Goal: Task Accomplishment & Management: Manage account settings

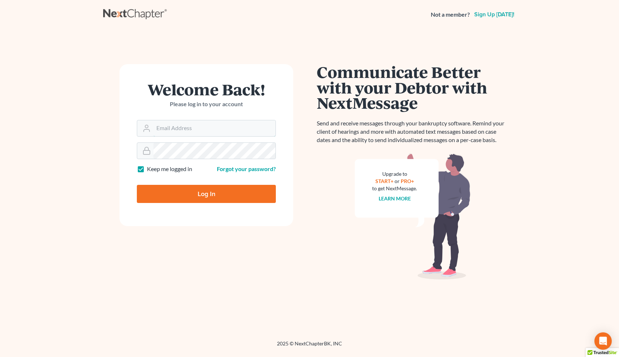
type input "[EMAIL_ADDRESS][DOMAIN_NAME]"
click at [229, 196] on input "Log In" at bounding box center [206, 194] width 139 height 18
type input "Thinking..."
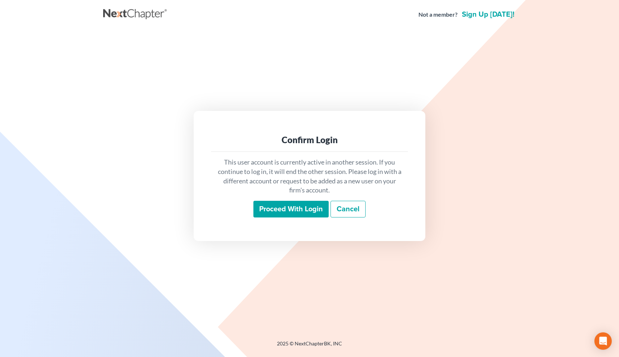
click at [276, 206] on input "Proceed with login" at bounding box center [291, 209] width 75 height 17
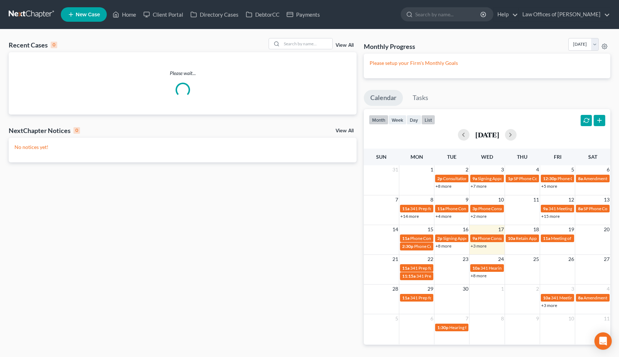
click at [429, 120] on button "list" at bounding box center [429, 120] width 14 height 10
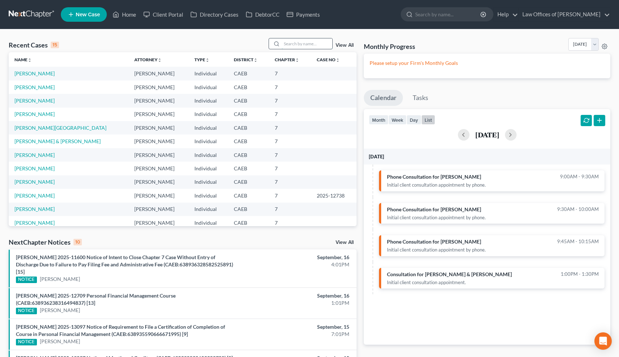
click at [299, 43] on input "search" at bounding box center [307, 43] width 51 height 11
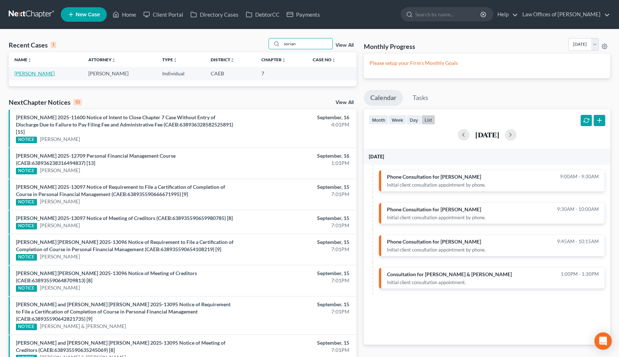
type input "sorian"
click at [42, 75] on link "[PERSON_NAME]" at bounding box center [34, 73] width 40 height 6
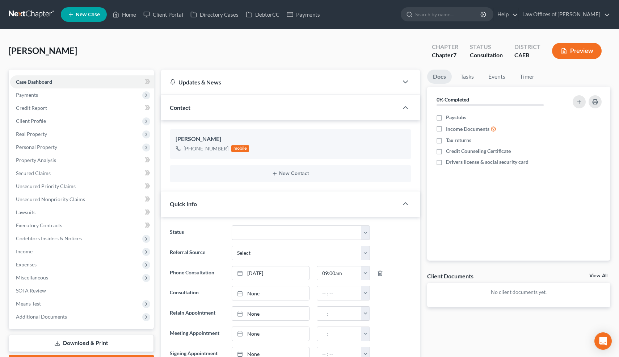
scroll to position [234, 0]
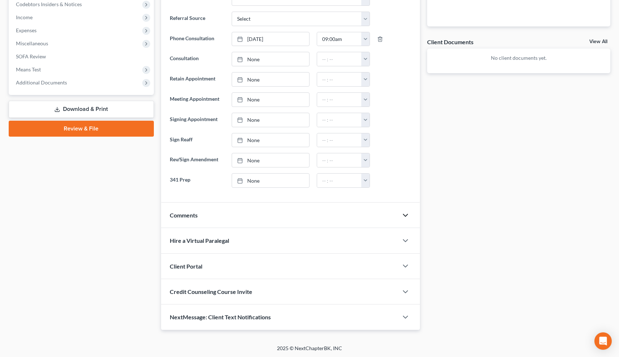
click at [404, 215] on icon "button" at bounding box center [405, 215] width 9 height 9
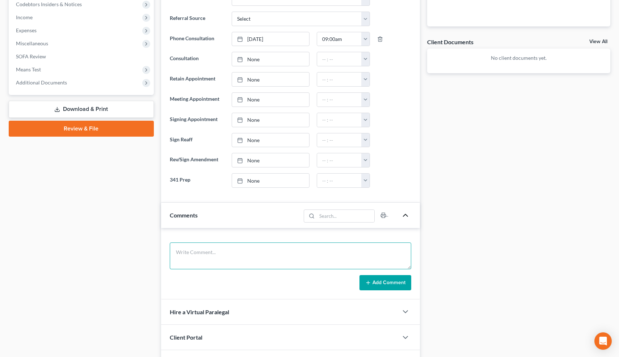
click at [292, 254] on textarea at bounding box center [291, 255] width 242 height 27
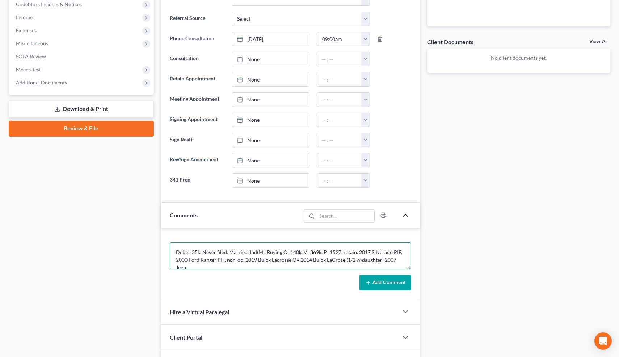
scroll to position [1, 0]
click at [340, 258] on textarea "Debts: 35k. Never filed. Married, Ind(M). Buying O=140k, V=369k, P=1527, retain…" at bounding box center [291, 255] width 242 height 27
click at [399, 251] on textarea "Debts: 35k. Never filed. Married, Ind(M). Buying O=140k, V=369k, P=1527, retain…" at bounding box center [291, 255] width 242 height 27
click at [239, 263] on textarea "Debts: 35k. Never filed. Married, Ind(M). Buying O=140k, V=369k, P=1527, retain…" at bounding box center [291, 255] width 242 height 27
type textarea "Debts: 35k. Never filed. Married, Ind(M). Buying O=140k, V=369k, P=1527, retain…"
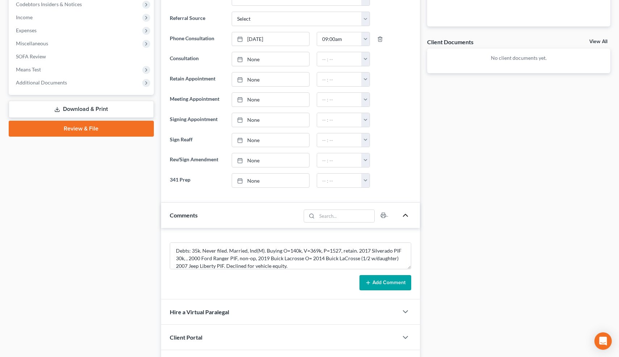
click at [380, 279] on button "Add Comment" at bounding box center [386, 282] width 52 height 15
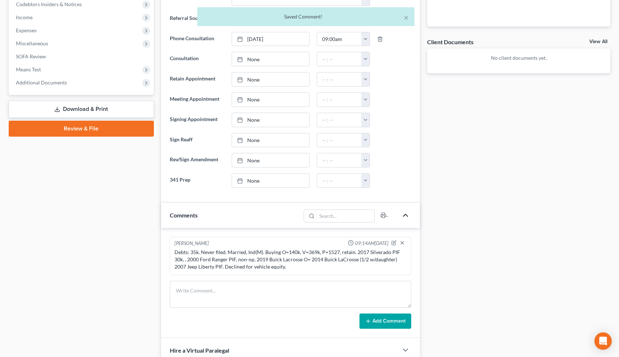
scroll to position [0, 0]
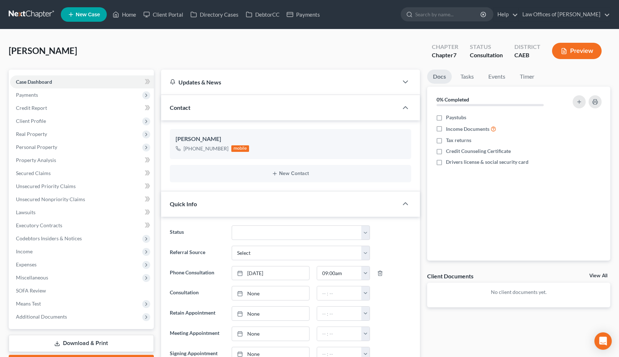
click at [407, 18] on ul "New Case Home Client Portal Directory Cases DebtorCC Payments - No Result - See…" at bounding box center [336, 14] width 550 height 19
click at [367, 234] on select "Cancelled/Refund Closed Consultation Declined Discharged Filed Income Check In …" at bounding box center [301, 232] width 138 height 14
select select "3"
click at [232, 225] on select "Cancelled/Refund Closed Consultation Declined Discharged Filed Income Check In …" at bounding box center [301, 232] width 138 height 14
click at [130, 15] on link "Home" at bounding box center [124, 14] width 31 height 13
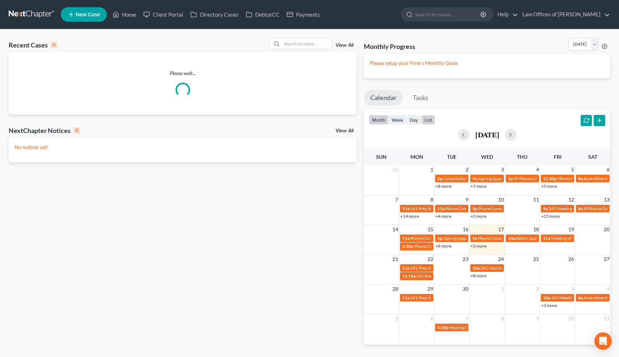
click at [429, 118] on button "list" at bounding box center [429, 120] width 14 height 10
click at [432, 120] on button "list" at bounding box center [429, 120] width 14 height 10
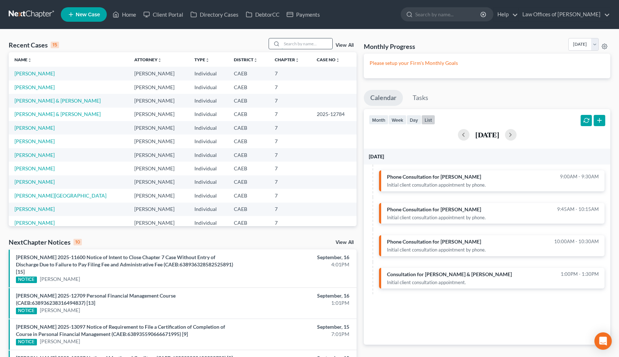
click at [315, 45] on input "search" at bounding box center [307, 43] width 51 height 11
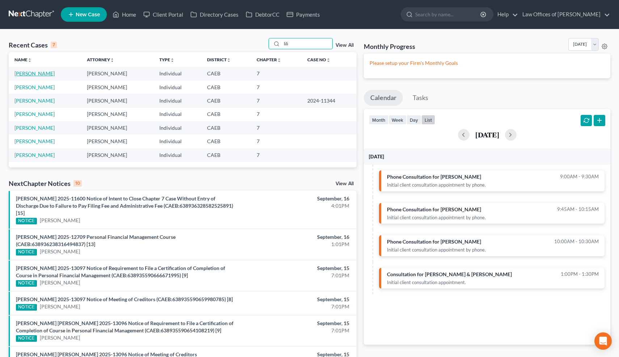
type input "lili"
click at [41, 70] on link "[PERSON_NAME]" at bounding box center [34, 73] width 40 height 6
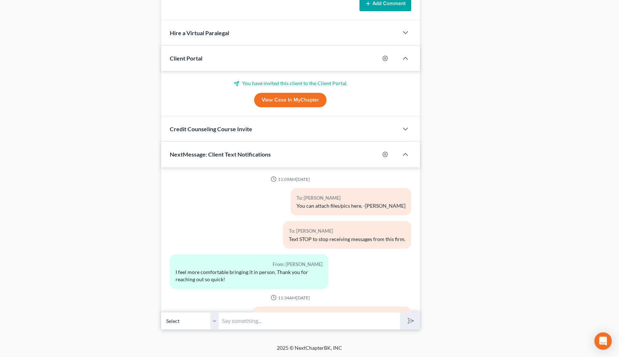
scroll to position [7704, 0]
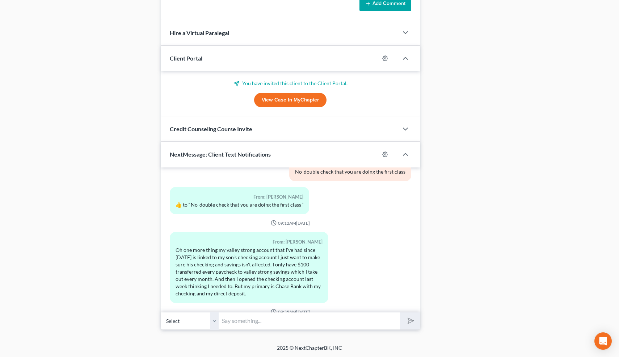
click at [270, 323] on input "text" at bounding box center [309, 321] width 181 height 18
type input "yes"
click at [400, 312] on button "submit" at bounding box center [410, 320] width 20 height 17
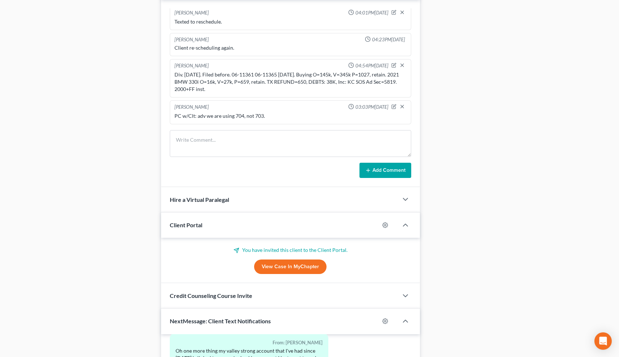
scroll to position [638, 0]
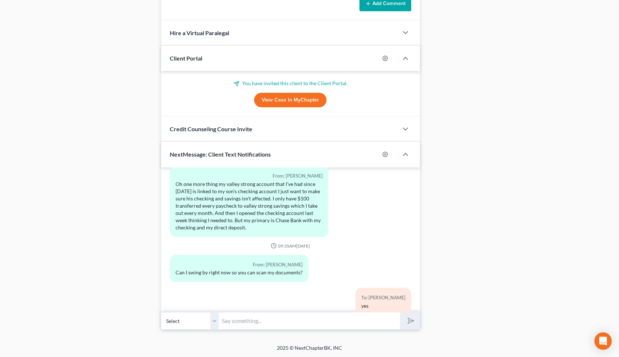
click at [243, 320] on input "text" at bounding box center [309, 321] width 181 height 18
type input "👍"
click at [400, 312] on button "submit" at bounding box center [410, 320] width 20 height 17
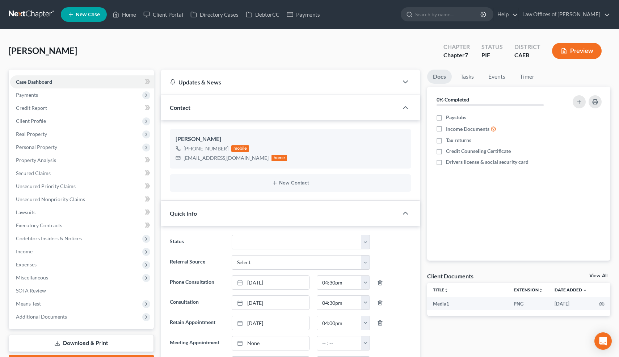
scroll to position [7803, 0]
click at [130, 15] on link "Home" at bounding box center [124, 14] width 31 height 13
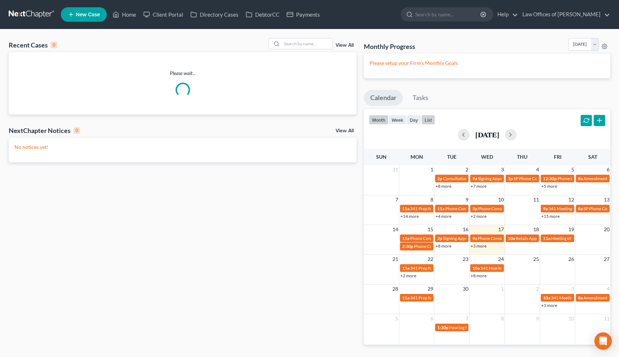
click at [432, 120] on button "list" at bounding box center [429, 120] width 14 height 10
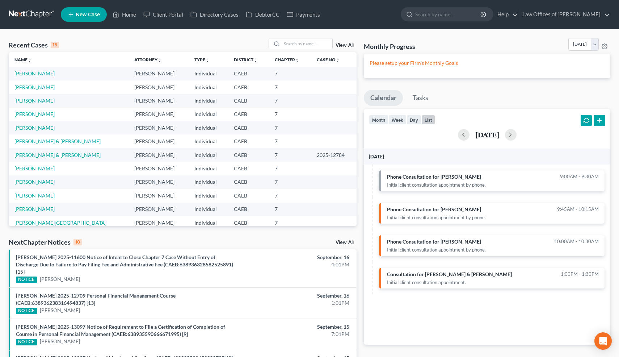
click at [38, 196] on link "[PERSON_NAME]" at bounding box center [34, 195] width 40 height 6
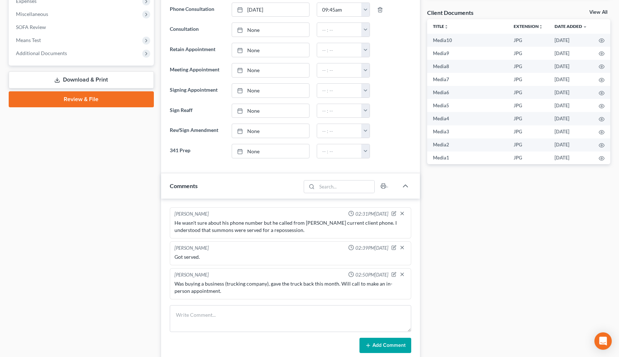
scroll to position [262, 0]
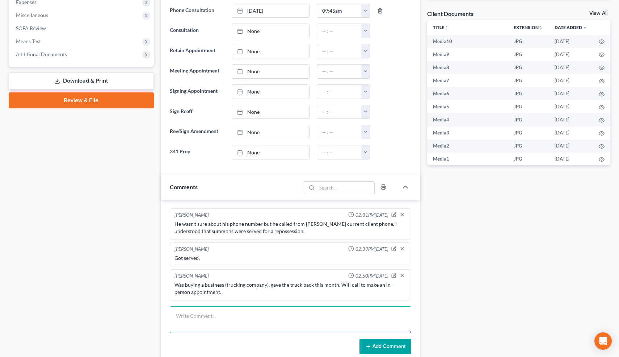
click at [243, 325] on textarea at bounding box center [291, 319] width 242 height 27
type textarea "Sister to come in for Clt."
click at [391, 346] on button "Add Comment" at bounding box center [386, 346] width 52 height 15
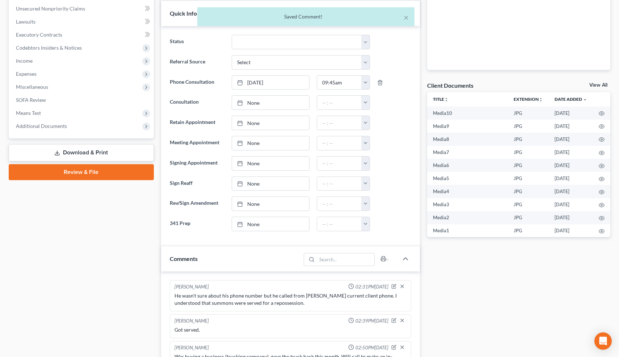
scroll to position [188, 0]
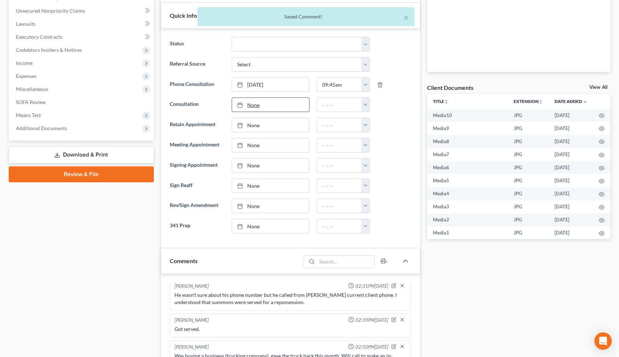
type input "[DATE]"
click at [251, 105] on link "None" at bounding box center [270, 105] width 77 height 14
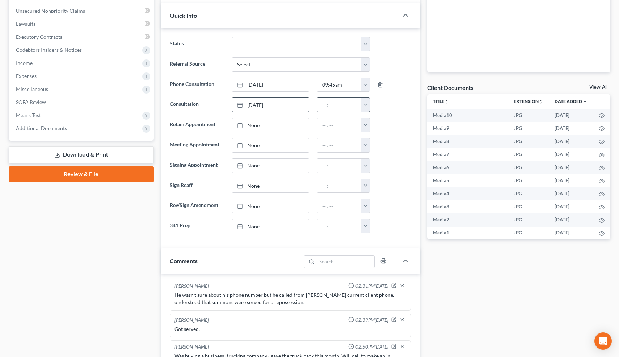
click at [367, 105] on button "button" at bounding box center [366, 105] width 8 height 14
click at [384, 165] on link "2:00pm" at bounding box center [382, 163] width 41 height 12
type input "2:00pm"
click at [415, 164] on div "Status Cancelled/Refund Closed Consultation Declined Discharged Filed Income Ch…" at bounding box center [290, 138] width 259 height 220
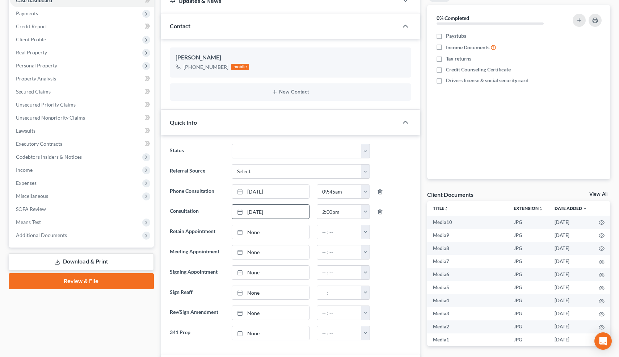
scroll to position [0, 0]
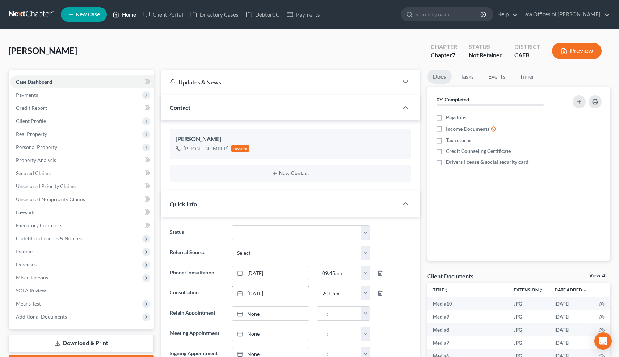
click at [129, 19] on link "Home" at bounding box center [124, 14] width 31 height 13
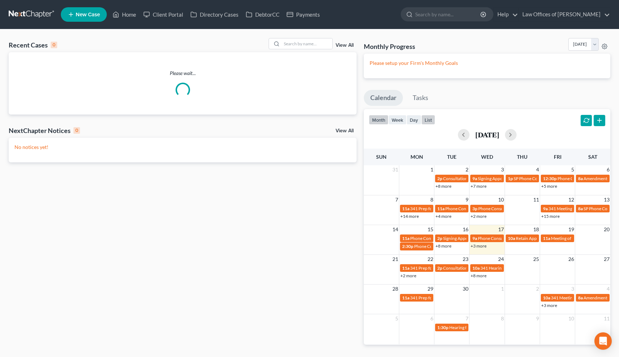
click at [430, 120] on button "list" at bounding box center [429, 120] width 14 height 10
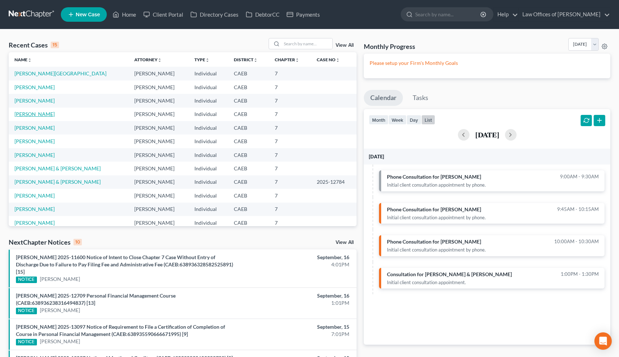
click at [28, 115] on link "[PERSON_NAME]" at bounding box center [34, 114] width 40 height 6
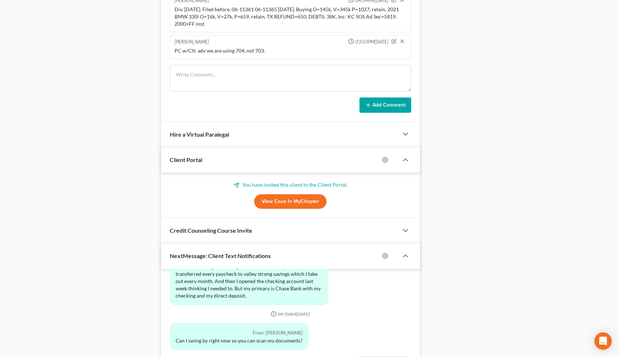
scroll to position [542, 0]
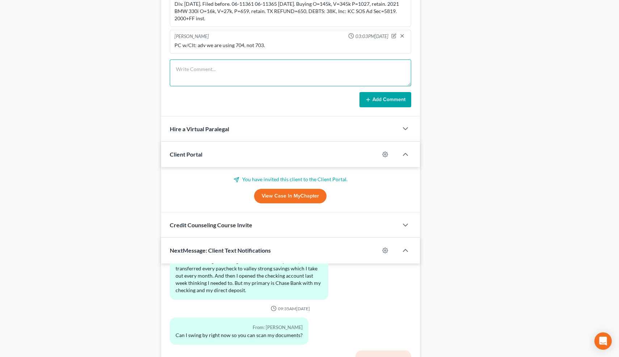
click at [228, 71] on textarea at bounding box center [291, 72] width 242 height 27
click at [177, 77] on textarea "Clt in Office: wants to file middle of Ocrober after her bills have been paid s…" at bounding box center [291, 72] width 242 height 27
click at [263, 71] on textarea "Clt in Office: wants to file middle of Ocrober after her bills have been paid s…" at bounding box center [291, 72] width 242 height 27
type textarea "Clt in Office: wants to file middle of October after her bills have been paid s…"
click at [381, 94] on button "Add Comment" at bounding box center [386, 99] width 52 height 15
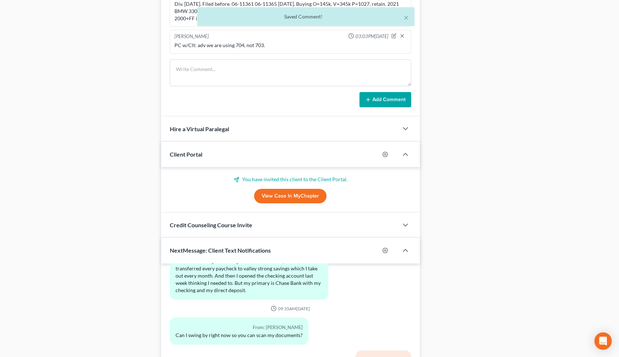
scroll to position [63, 0]
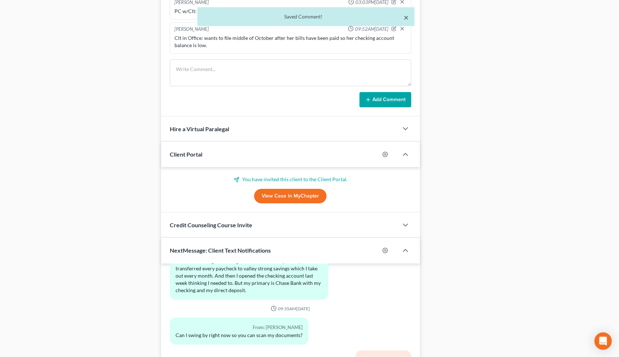
click at [405, 17] on button "×" at bounding box center [406, 17] width 5 height 9
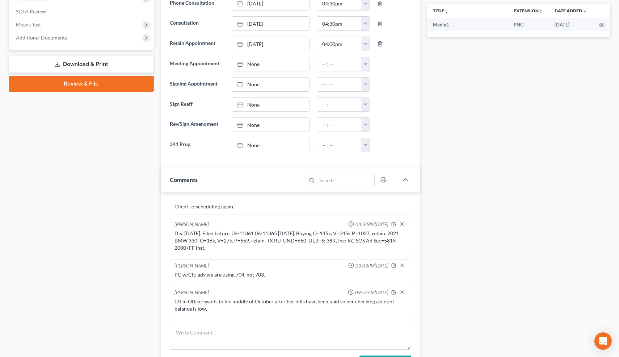
scroll to position [0, 0]
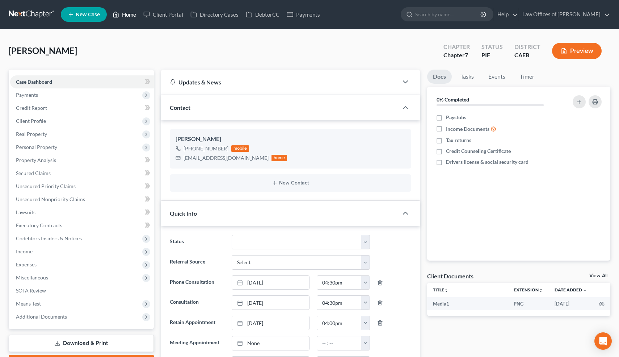
click at [131, 14] on link "Home" at bounding box center [124, 14] width 31 height 13
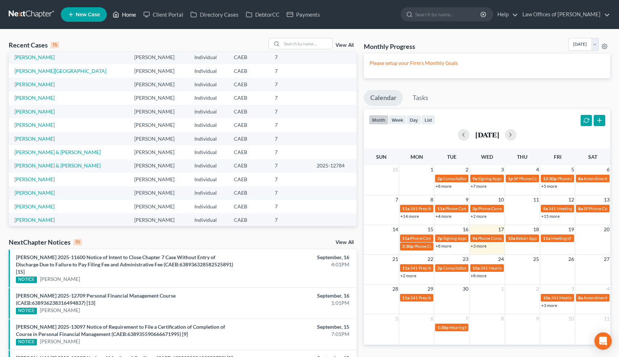
scroll to position [19, 0]
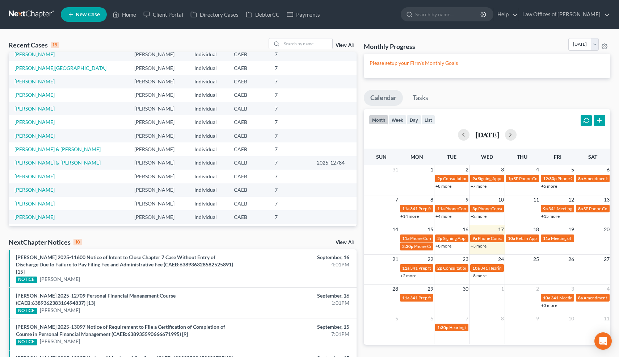
click at [34, 178] on link "[PERSON_NAME]" at bounding box center [34, 176] width 40 height 6
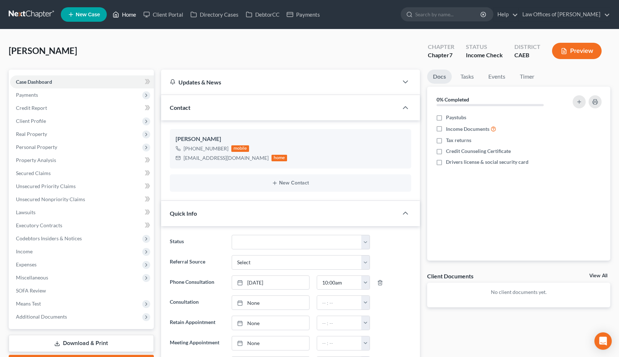
click at [130, 13] on link "Home" at bounding box center [124, 14] width 31 height 13
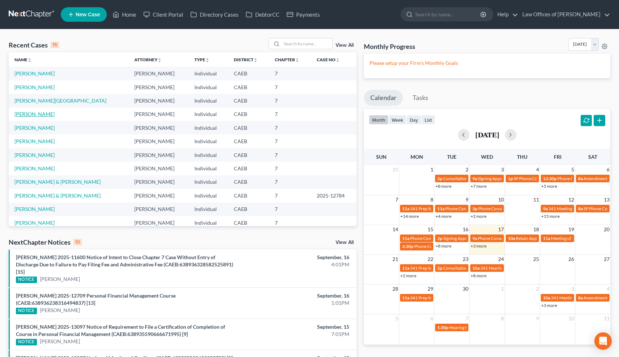
click at [41, 113] on link "[PERSON_NAME]" at bounding box center [34, 114] width 40 height 6
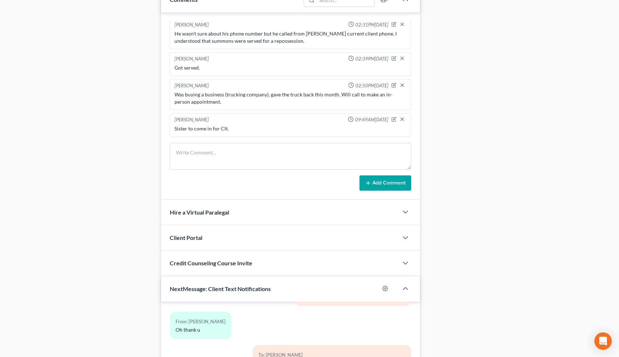
scroll to position [421, 0]
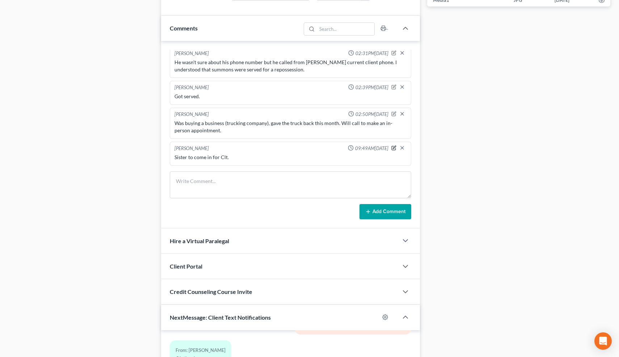
click at [395, 148] on icon "button" at bounding box center [394, 147] width 5 height 5
click at [241, 163] on textarea "Sister to come in for Clt." at bounding box center [291, 167] width 233 height 27
paste textarea "madiha adeem"
click at [239, 162] on textarea "Sister to come in for Clt. madiha adeem" at bounding box center [291, 166] width 233 height 27
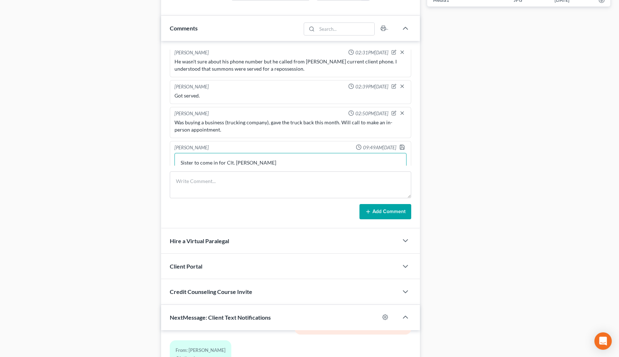
click at [255, 162] on textarea "Sister to come in for Clt. Madiha adeem" at bounding box center [291, 166] width 233 height 27
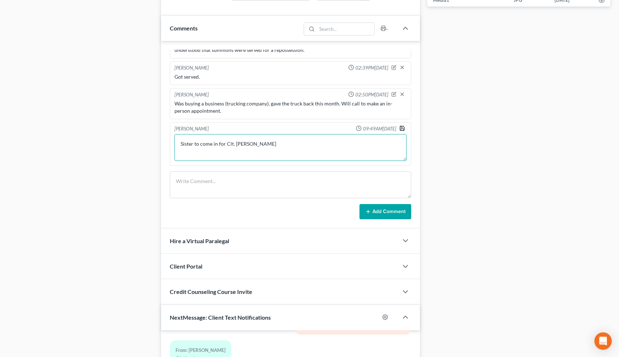
type textarea "Sister to come in for Clt. Madiha Adeem"
click at [403, 126] on icon "button" at bounding box center [402, 128] width 4 height 4
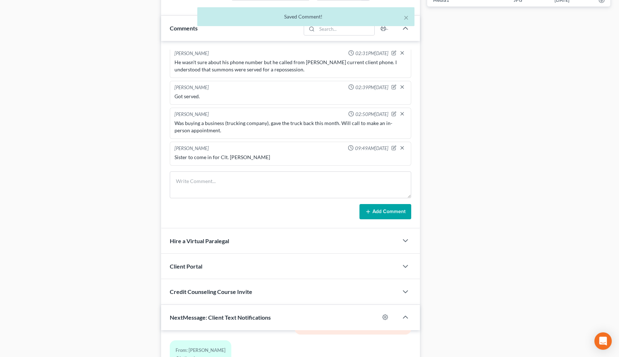
scroll to position [3, 0]
click at [406, 16] on button "×" at bounding box center [406, 17] width 5 height 9
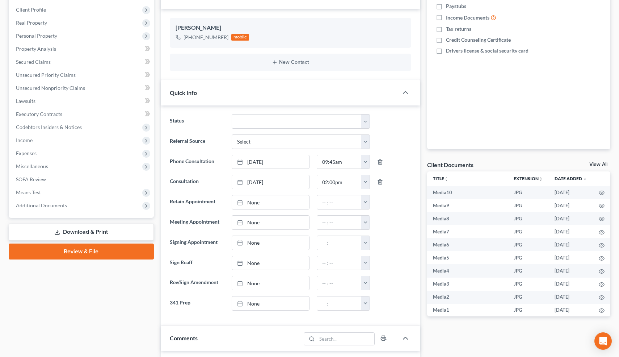
scroll to position [0, 0]
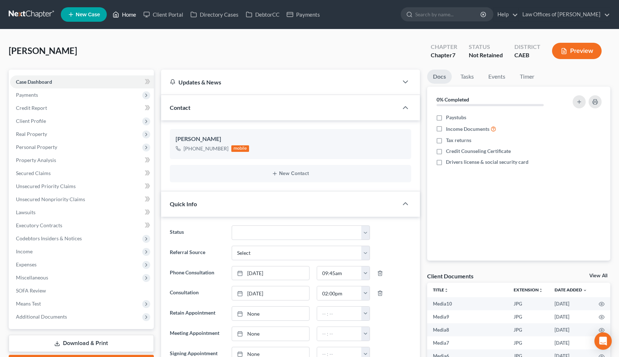
click at [130, 12] on link "Home" at bounding box center [124, 14] width 31 height 13
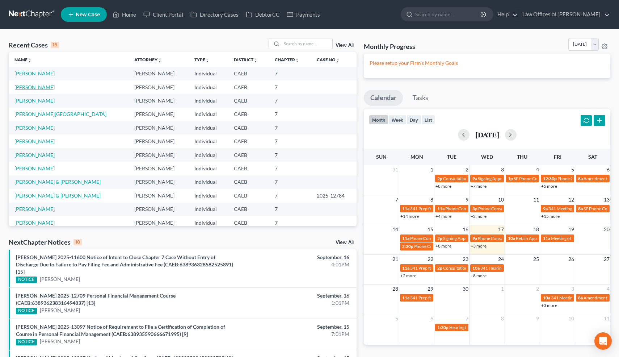
click at [32, 87] on link "[PERSON_NAME]" at bounding box center [34, 87] width 40 height 6
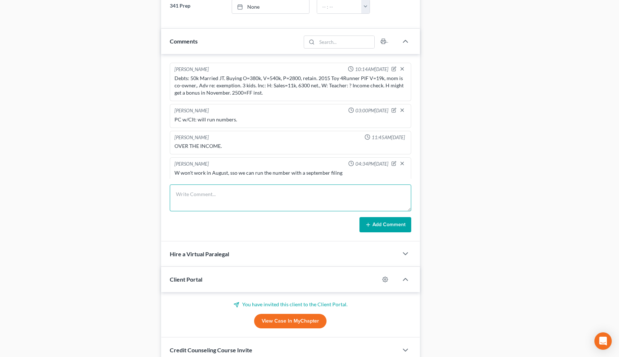
click at [304, 192] on textarea at bounding box center [291, 197] width 242 height 27
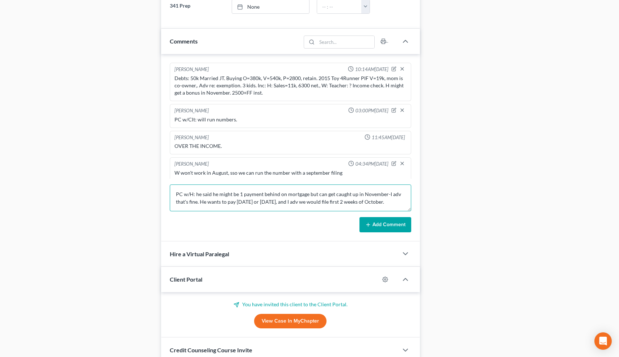
type textarea "PC w/H: he said he might be 1 payment behind on mortgage but can get caught up …"
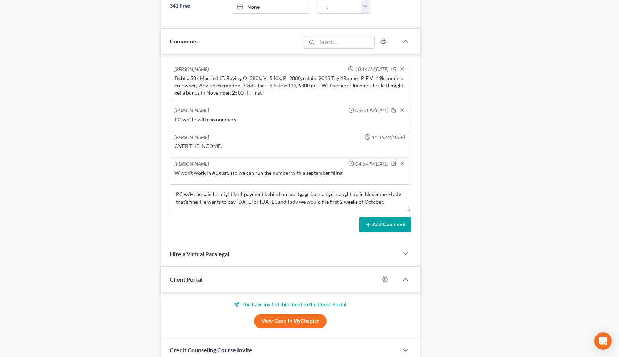
click at [376, 221] on button "Add Comment" at bounding box center [386, 224] width 52 height 15
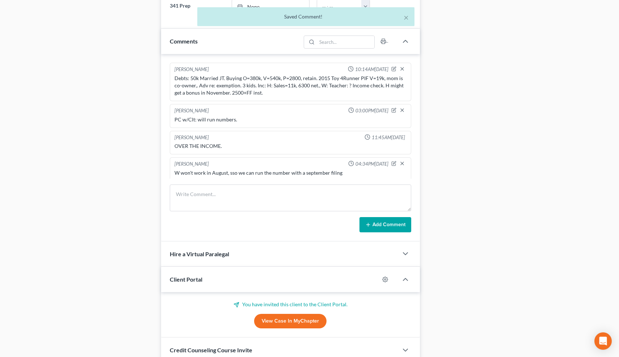
scroll to position [211, 0]
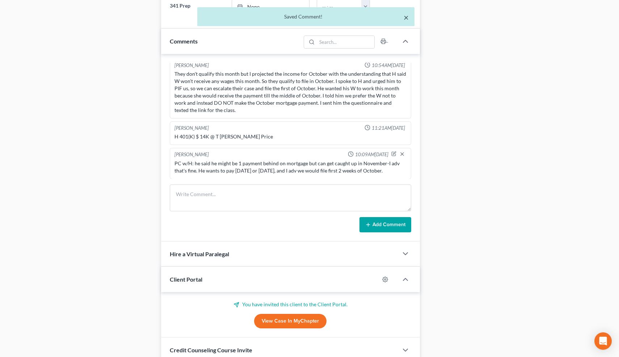
click at [405, 18] on button "×" at bounding box center [406, 17] width 5 height 9
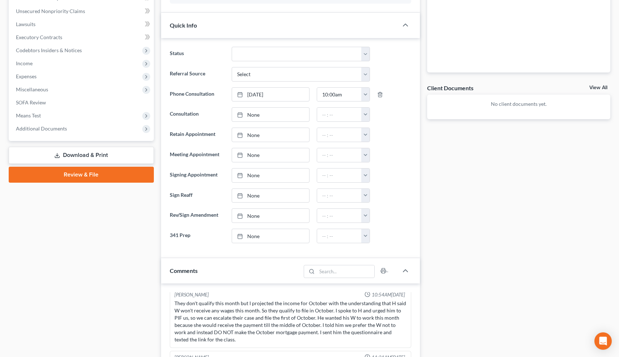
scroll to position [0, 0]
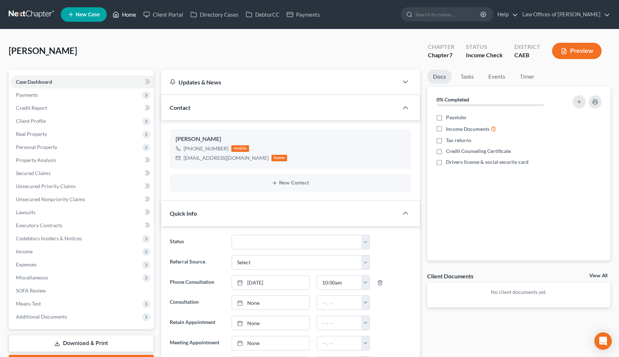
click at [128, 12] on link "Home" at bounding box center [124, 14] width 31 height 13
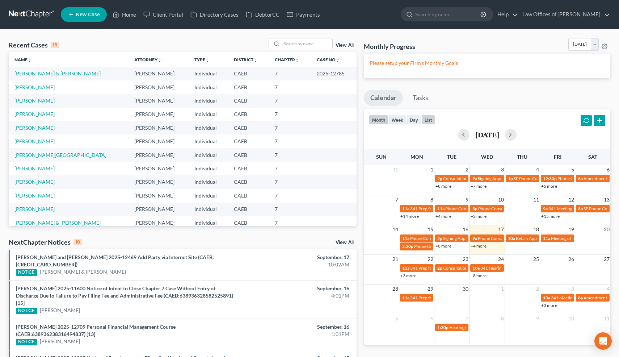
click at [431, 119] on button "list" at bounding box center [429, 120] width 14 height 10
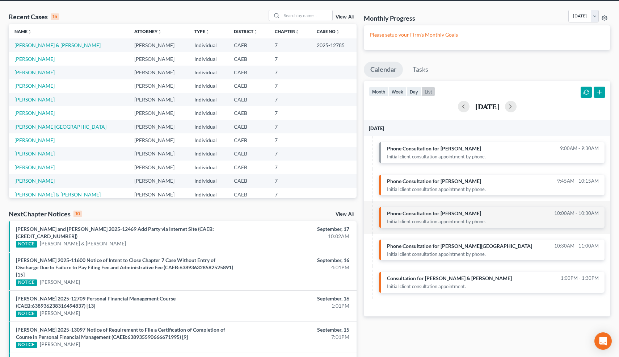
scroll to position [29, 0]
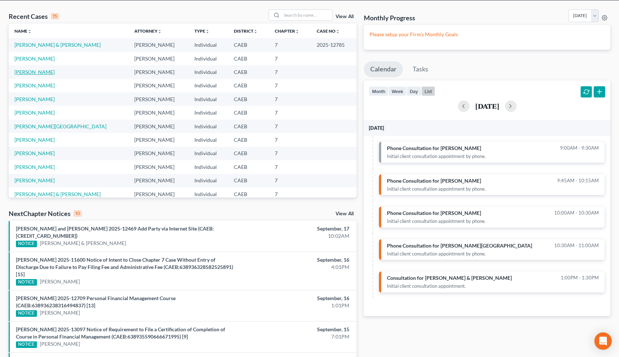
click at [35, 70] on link "[PERSON_NAME]" at bounding box center [34, 72] width 40 height 6
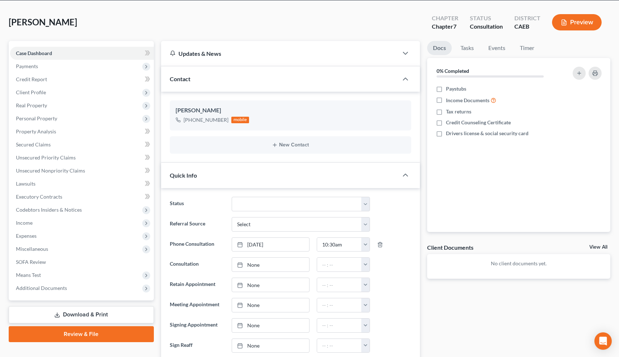
scroll to position [234, 0]
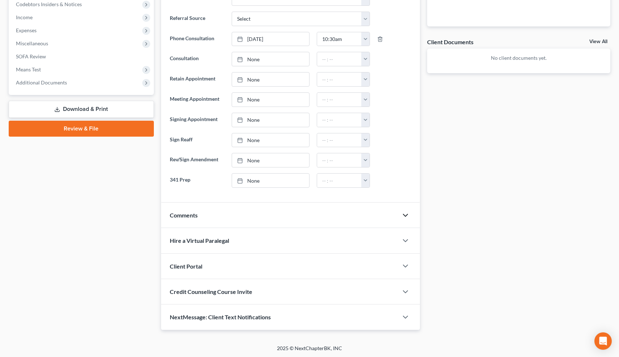
click at [406, 212] on icon "button" at bounding box center [405, 215] width 9 height 9
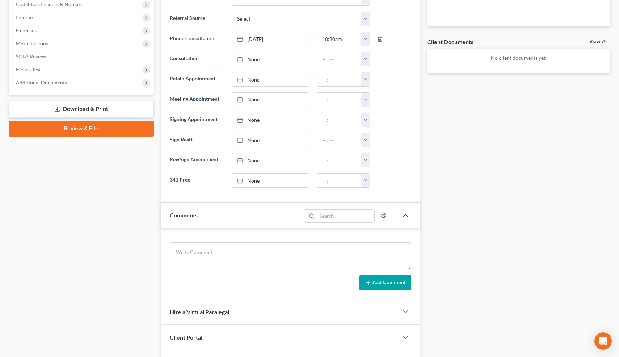
scroll to position [305, 0]
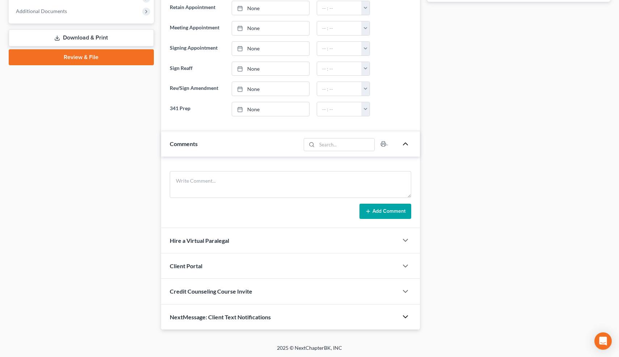
click at [407, 317] on icon "button" at bounding box center [405, 316] width 9 height 9
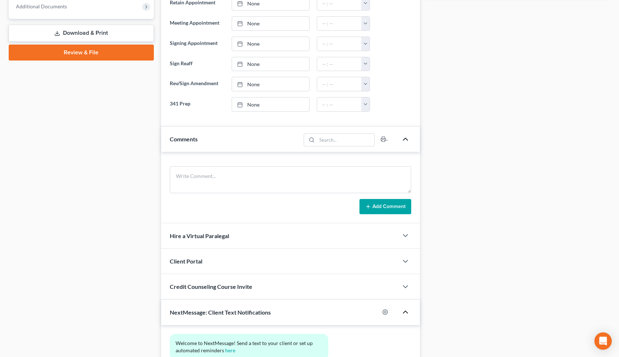
scroll to position [372, 0]
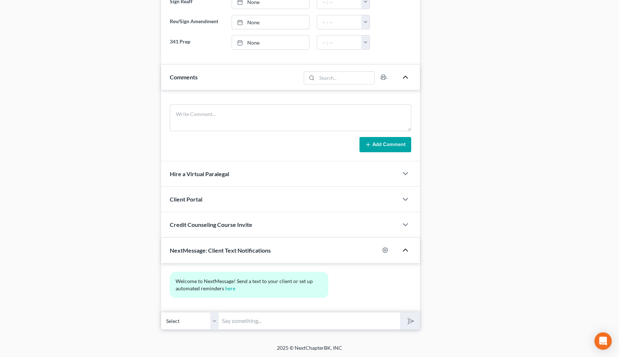
click at [249, 321] on input "text" at bounding box center [309, 321] width 181 height 18
click at [318, 321] on input "Hi, [PERSON_NAME]! This is [PERSON_NAME]. Is it ok if I call you right nowm ins…" at bounding box center [309, 321] width 181 height 18
type input "Hi, [PERSON_NAME]! This is [PERSON_NAME]. Is it ok if I call you right nowminst…"
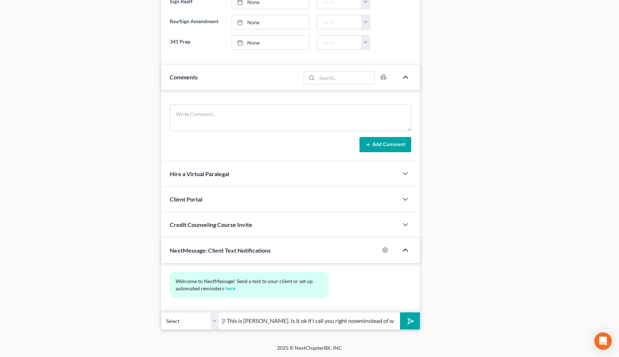
click at [400, 312] on button "submit" at bounding box center [410, 320] width 20 height 17
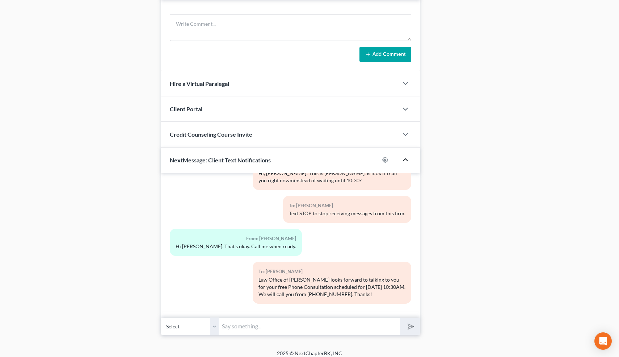
scroll to position [463, 0]
click at [249, 324] on input "text" at bounding box center [309, 325] width 181 height 18
click at [400, 317] on button "submit" at bounding box center [410, 325] width 20 height 17
type input "Awesome! 1"
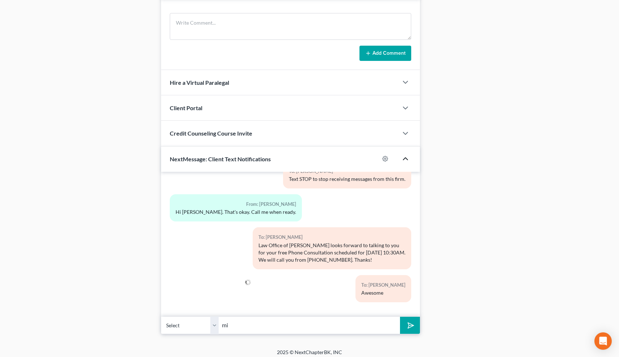
type input "m"
type input "1 minute"
click at [400, 317] on button "submit" at bounding box center [410, 325] width 20 height 17
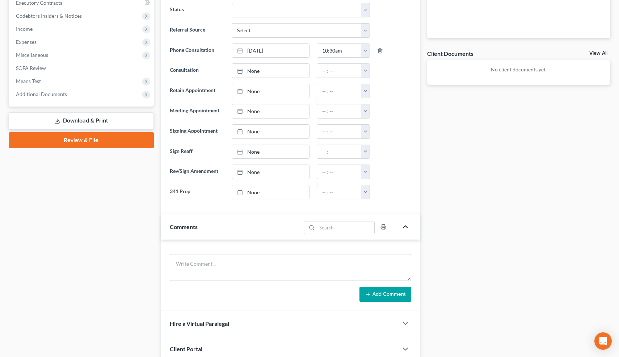
scroll to position [225, 0]
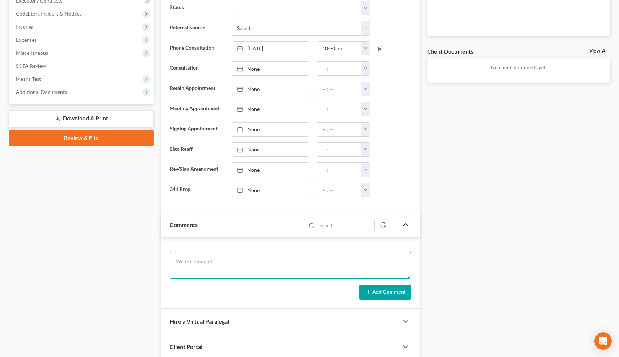
click at [262, 268] on textarea at bounding box center [291, 265] width 242 height 27
click at [226, 262] on textarea "2 properties, living in 1 Debts: 40k, Car O=26k" at bounding box center [291, 265] width 242 height 27
click at [293, 262] on textarea "2 properties, living in 1, ex-bf in other. Debts: 40k, Car O=26k. Living In: O=…" at bounding box center [291, 265] width 242 height 27
click at [272, 270] on textarea "2 properties, living in 1, ex-bf in other. Debts: 40k, 2025 Chev Equinox EV O=2…" at bounding box center [291, 265] width 242 height 27
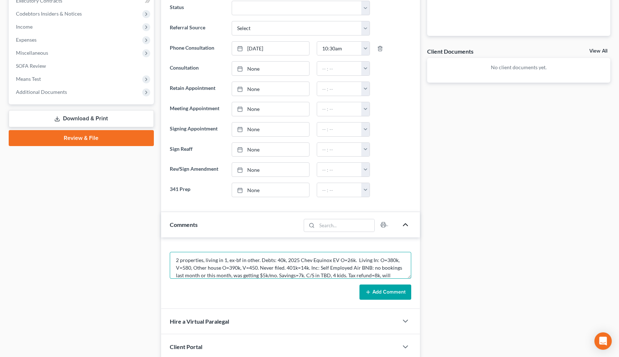
scroll to position [9, 0]
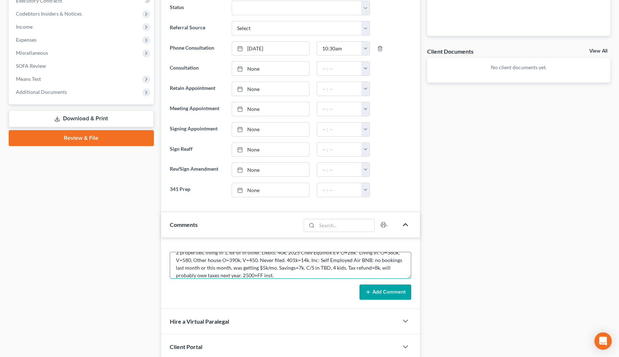
type textarea "2 properties, living in 1, ex-bf in other. Debts: 40k, 2025 Chev Equinox EV O=2…"
click at [385, 290] on button "Add Comment" at bounding box center [386, 291] width 52 height 15
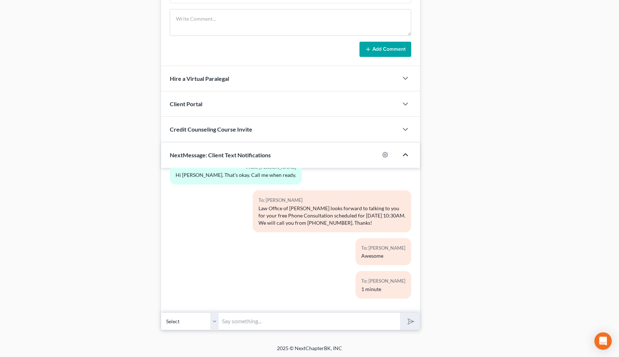
scroll to position [513, 0]
click at [314, 321] on input "text" at bounding box center [309, 321] width 181 height 18
type input "Nice talking to you! Like I said, just reply here if you have any questions or …"
click at [410, 319] on icon "submit" at bounding box center [410, 321] width 10 height 10
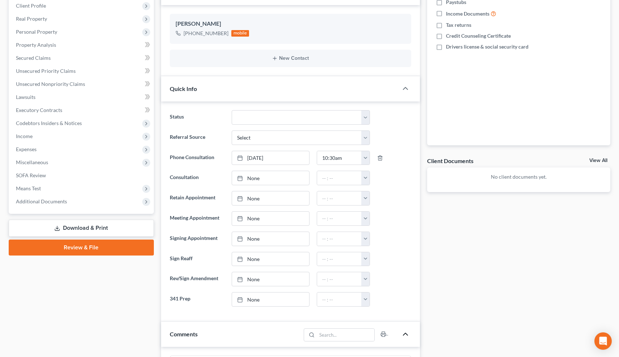
scroll to position [0, 0]
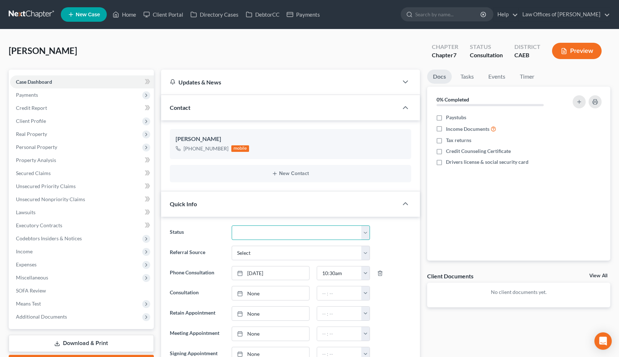
click at [260, 235] on select "Cancelled/Refund Closed Consultation Declined Discharged Filed Income Check In …" at bounding box center [301, 232] width 138 height 14
select select "10"
click at [232, 225] on select "Cancelled/Refund Closed Consultation Declined Discharged Filed Income Check In …" at bounding box center [301, 232] width 138 height 14
click at [131, 14] on link "Home" at bounding box center [124, 14] width 31 height 13
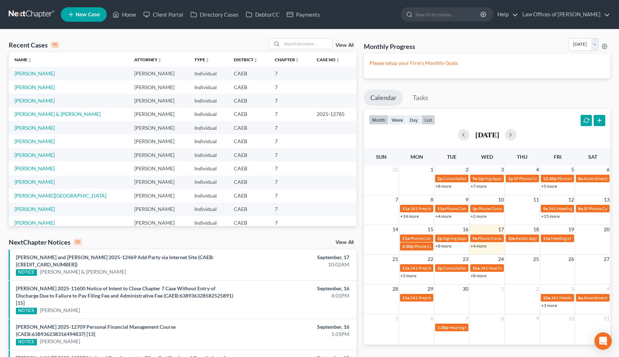
click at [431, 120] on button "list" at bounding box center [429, 120] width 14 height 10
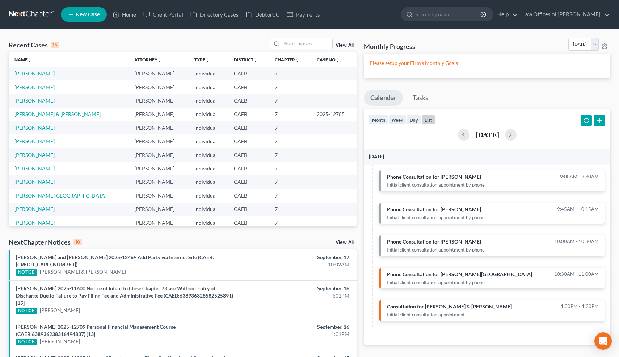
click at [55, 76] on link "[PERSON_NAME]" at bounding box center [34, 73] width 40 height 6
select select "6"
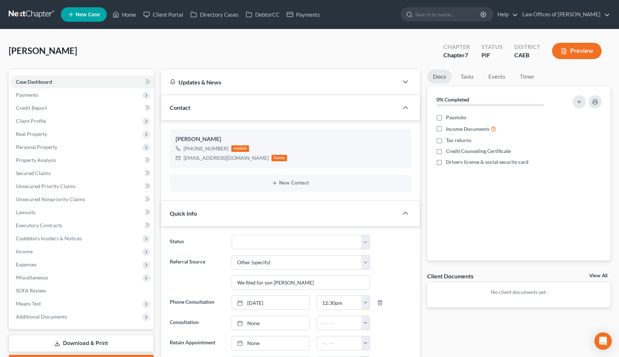
scroll to position [283, 0]
